Goal: Task Accomplishment & Management: Manage account settings

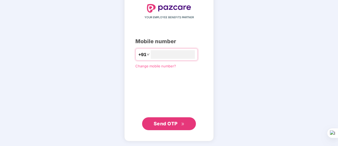
type input "**********"
click at [162, 125] on span "Send OTP" at bounding box center [165, 124] width 24 height 6
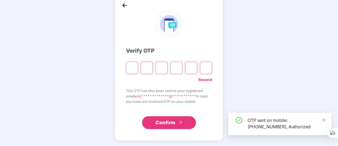
scroll to position [29, 0]
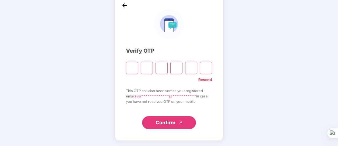
type input "*"
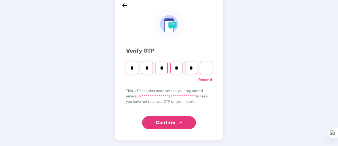
type input "*"
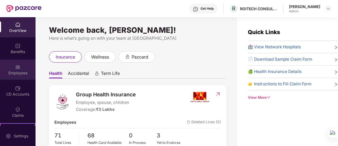
click at [15, 72] on div "Employees" at bounding box center [17, 72] width 35 height 5
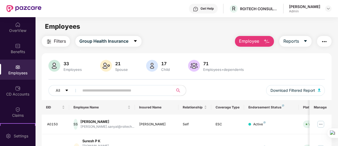
scroll to position [12, 0]
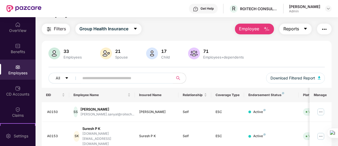
click at [305, 29] on icon "caret-down" at bounding box center [304, 29] width 3 height 2
click at [325, 28] on img "button" at bounding box center [324, 29] width 6 height 6
click at [175, 34] on div "Filters Group Health Insurance Employee Reports" at bounding box center [186, 29] width 289 height 11
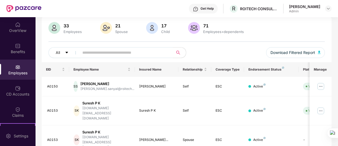
scroll to position [0, 0]
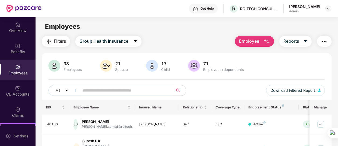
click at [54, 45] on button "Filters" at bounding box center [56, 41] width 28 height 11
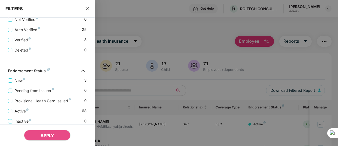
scroll to position [172, 0]
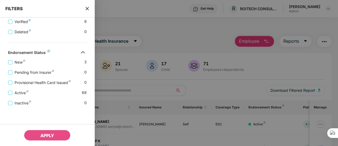
click at [184, 38] on div at bounding box center [169, 73] width 338 height 146
click at [88, 8] on icon "close" at bounding box center [86, 8] width 3 height 3
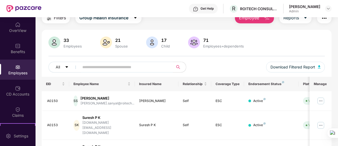
scroll to position [0, 0]
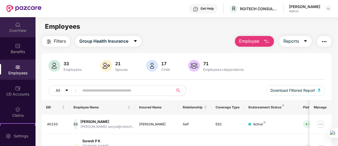
click at [16, 31] on div "OverView" at bounding box center [17, 30] width 35 height 5
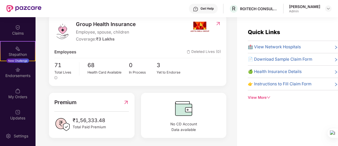
scroll to position [72, 0]
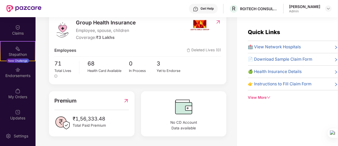
click at [291, 71] on span "🍏 Health Insurance Details" at bounding box center [275, 72] width 54 height 6
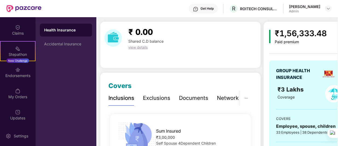
scroll to position [15, 0]
click at [137, 47] on span "view details" at bounding box center [137, 47] width 19 height 4
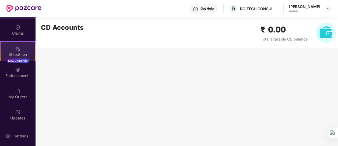
click at [15, 50] on img at bounding box center [17, 48] width 5 height 5
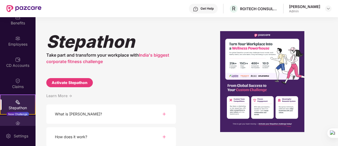
scroll to position [28, 0]
click at [178, 83] on div "Stepathon Take part and transform your workplace with India's biggest corporate…" at bounding box center [186, 81] width 302 height 129
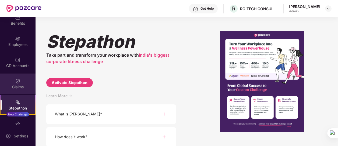
click at [18, 82] on img at bounding box center [17, 80] width 5 height 5
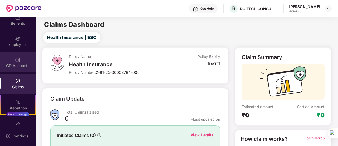
click at [13, 62] on div "CD Accounts" at bounding box center [17, 62] width 35 height 20
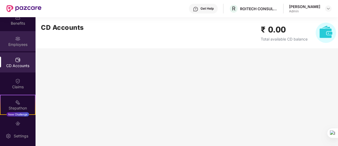
click at [16, 39] on img at bounding box center [17, 38] width 5 height 5
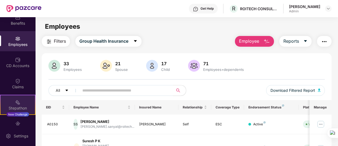
scroll to position [82, 0]
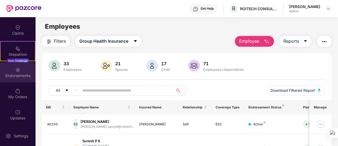
click at [20, 80] on div "Endorsements" at bounding box center [17, 72] width 35 height 20
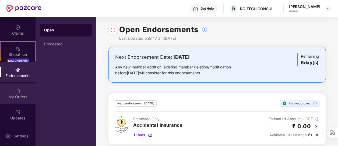
click at [15, 90] on img at bounding box center [17, 90] width 5 height 5
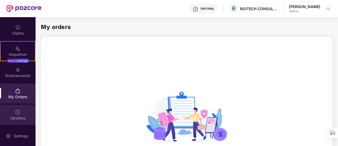
click at [19, 117] on div "Updates" at bounding box center [17, 118] width 35 height 5
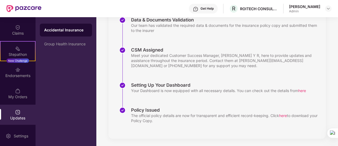
scroll to position [119, 0]
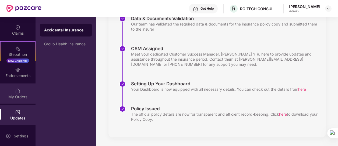
click at [15, 92] on img at bounding box center [17, 90] width 5 height 5
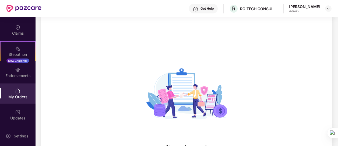
scroll to position [85, 0]
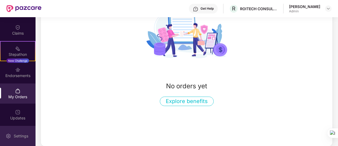
click at [20, 135] on div "Settings" at bounding box center [21, 136] width 18 height 5
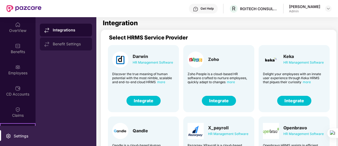
click at [63, 40] on div "Benefit Settings" at bounding box center [66, 44] width 52 height 13
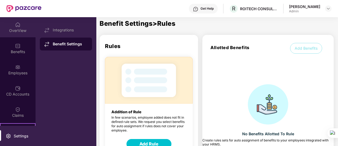
click at [17, 33] on div "OverView" at bounding box center [17, 27] width 35 height 20
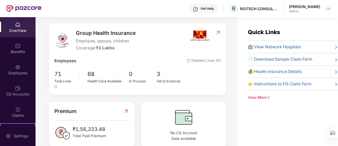
scroll to position [62, 0]
click at [268, 97] on icon "down" at bounding box center [267, 97] width 3 height 3
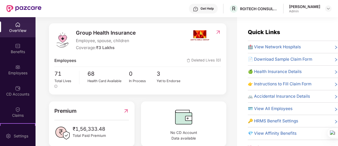
scroll to position [72, 0]
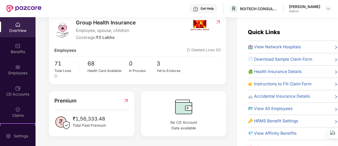
click at [266, 73] on span "🍏 Health Insurance Details" at bounding box center [275, 72] width 54 height 6
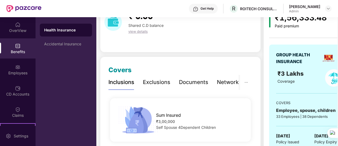
scroll to position [32, 0]
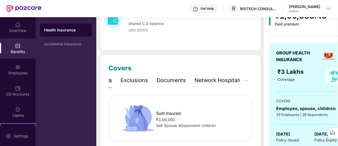
click at [227, 81] on div "Network Hospitals" at bounding box center [217, 80] width 47 height 8
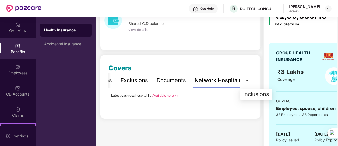
click at [244, 81] on icon "ellipsis" at bounding box center [246, 81] width 4 height 4
click at [246, 81] on icon "ellipsis" at bounding box center [246, 81] width 4 height 4
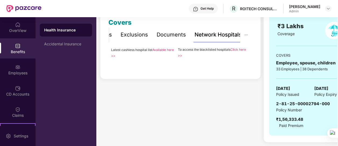
scroll to position [0, 0]
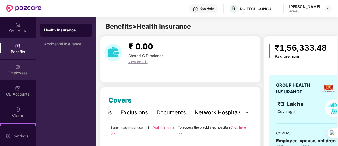
click at [10, 72] on div "Employees" at bounding box center [17, 72] width 35 height 5
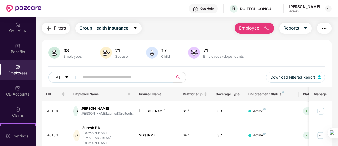
scroll to position [13, 0]
click at [295, 29] on span "Reports" at bounding box center [291, 27] width 16 height 7
click at [325, 29] on img "button" at bounding box center [324, 28] width 6 height 6
click at [290, 27] on span "Reports" at bounding box center [291, 27] width 16 height 7
click at [208, 26] on div "Filters Group Health Insurance Employee Reports" at bounding box center [186, 28] width 289 height 11
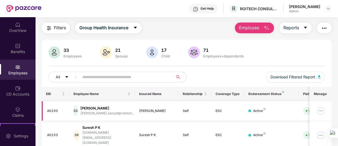
click at [319, 110] on img at bounding box center [320, 111] width 9 height 9
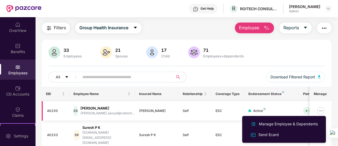
click at [319, 110] on img at bounding box center [320, 111] width 9 height 9
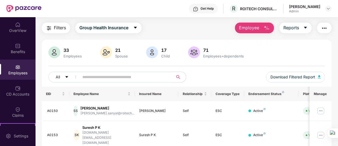
click at [227, 74] on div "All Download Filtered Report" at bounding box center [186, 79] width 276 height 15
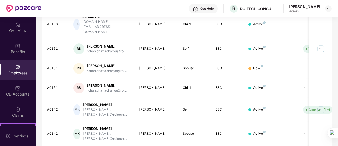
scroll to position [0, 0]
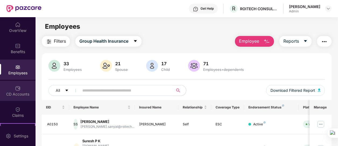
click at [22, 87] on div "CD Accounts" at bounding box center [17, 91] width 35 height 20
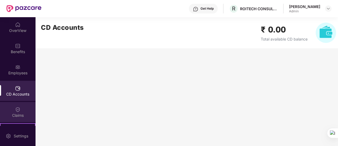
click at [17, 113] on div "Claims" at bounding box center [17, 115] width 35 height 5
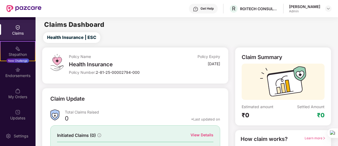
click at [202, 9] on div "Get Help" at bounding box center [206, 8] width 13 height 4
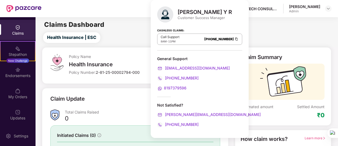
click at [134, 106] on div "Claim Update" at bounding box center [135, 102] width 170 height 15
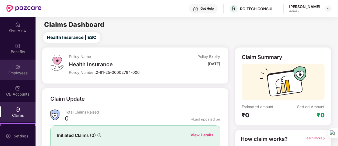
click at [16, 70] on div "Employees" at bounding box center [17, 72] width 35 height 5
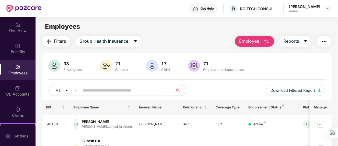
click at [111, 91] on input "text" at bounding box center [123, 91] width 83 height 8
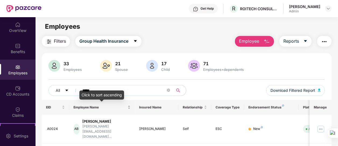
scroll to position [27, 0]
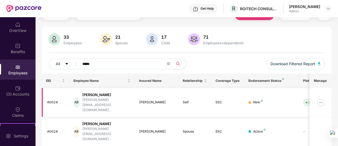
type input "*****"
click at [320, 98] on img at bounding box center [320, 102] width 9 height 9
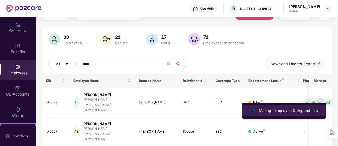
click at [283, 110] on div "Manage Employee & Dependents" at bounding box center [288, 111] width 61 height 6
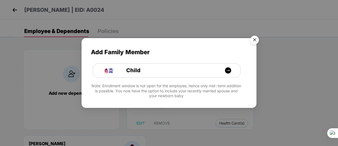
click at [255, 40] on img "Close" at bounding box center [254, 40] width 15 height 15
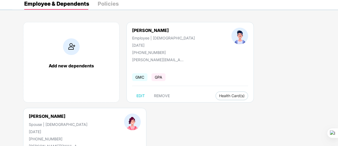
scroll to position [38, 0]
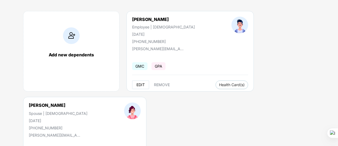
click at [142, 85] on span "EDIT" at bounding box center [140, 85] width 8 height 4
select select "****"
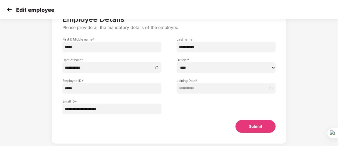
click at [8, 10] on img at bounding box center [9, 10] width 8 height 8
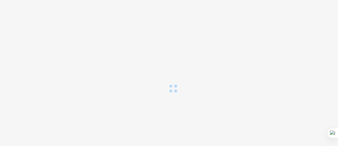
scroll to position [0, 0]
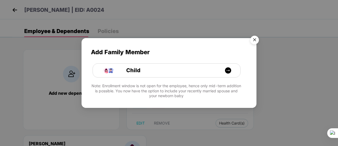
click at [254, 39] on img "Close" at bounding box center [254, 40] width 15 height 15
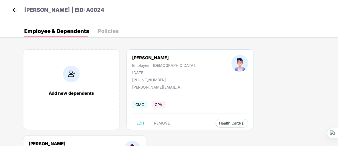
click at [18, 10] on img at bounding box center [15, 10] width 8 height 8
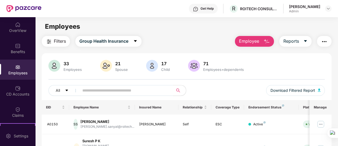
click at [95, 89] on input "text" at bounding box center [123, 91] width 83 height 8
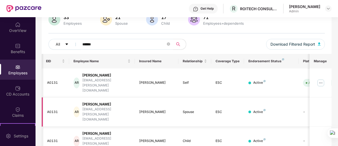
scroll to position [0, 60]
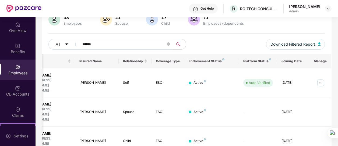
type input "******"
click at [228, 44] on div "All ****** Download Filtered Report" at bounding box center [186, 46] width 276 height 15
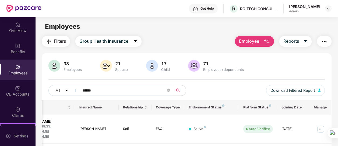
click at [176, 28] on div "Employees" at bounding box center [186, 27] width 302 height 10
click at [173, 42] on div "Filters Group Health Insurance Employee Reports" at bounding box center [186, 41] width 289 height 11
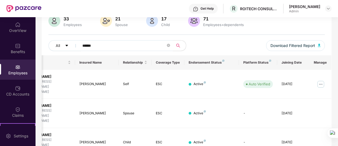
scroll to position [46, 0]
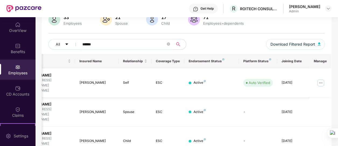
click at [322, 79] on img at bounding box center [320, 83] width 9 height 9
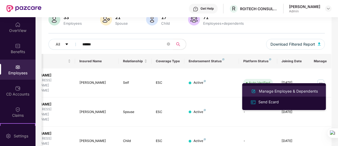
click at [267, 92] on div "Manage Employee & Dependents" at bounding box center [288, 91] width 61 height 6
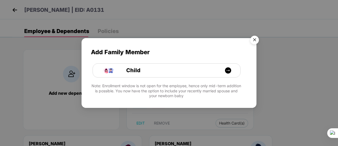
click at [255, 40] on img "Close" at bounding box center [254, 40] width 15 height 15
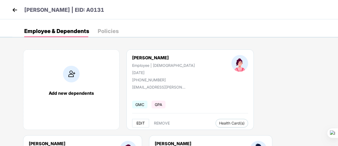
click at [140, 123] on span "EDIT" at bounding box center [140, 123] width 8 height 4
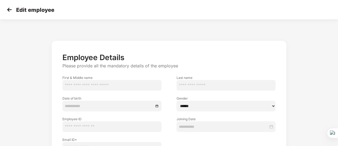
type input "******"
type input "***"
type input "**********"
type input "*****"
type input "**********"
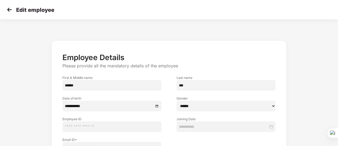
type input "**********"
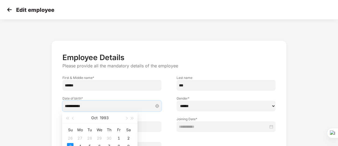
click at [88, 107] on input "**********" at bounding box center [109, 106] width 89 height 6
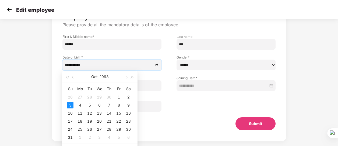
scroll to position [41, 0]
click at [73, 77] on span "button" at bounding box center [73, 77] width 3 height 3
type input "**********"
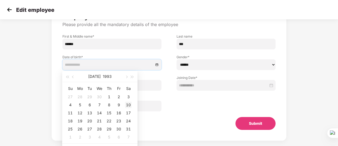
click at [128, 105] on div "10" at bounding box center [128, 105] width 6 height 6
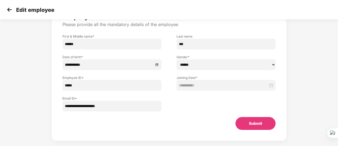
click at [249, 122] on button "Submit" at bounding box center [255, 123] width 40 height 13
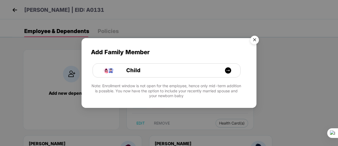
click at [254, 40] on img "Close" at bounding box center [254, 40] width 15 height 15
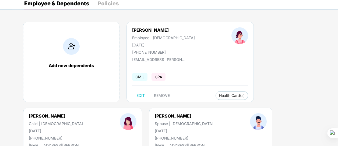
scroll to position [27, 0]
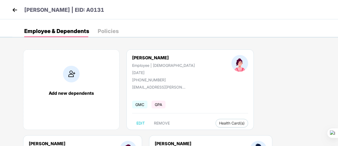
select select "*****"
select select "******"
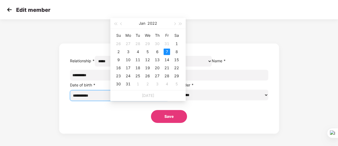
click at [142, 99] on input "**********" at bounding box center [117, 96] width 88 height 6
click at [175, 24] on span "button" at bounding box center [174, 24] width 3 height 3
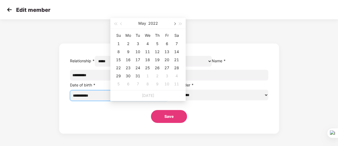
click at [175, 24] on span "button" at bounding box center [174, 24] width 3 height 3
click at [174, 24] on span "button" at bounding box center [174, 24] width 3 height 3
type input "**********"
click at [166, 44] on div "1" at bounding box center [166, 44] width 6 height 6
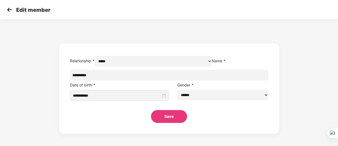
click at [170, 123] on button "Save" at bounding box center [169, 116] width 36 height 13
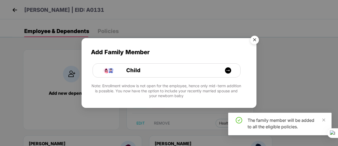
click at [255, 40] on img "Close" at bounding box center [254, 40] width 15 height 15
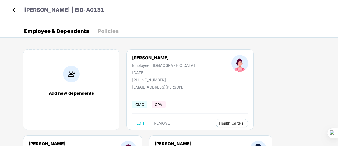
scroll to position [41, 0]
